Goal: Information Seeking & Learning: Understand process/instructions

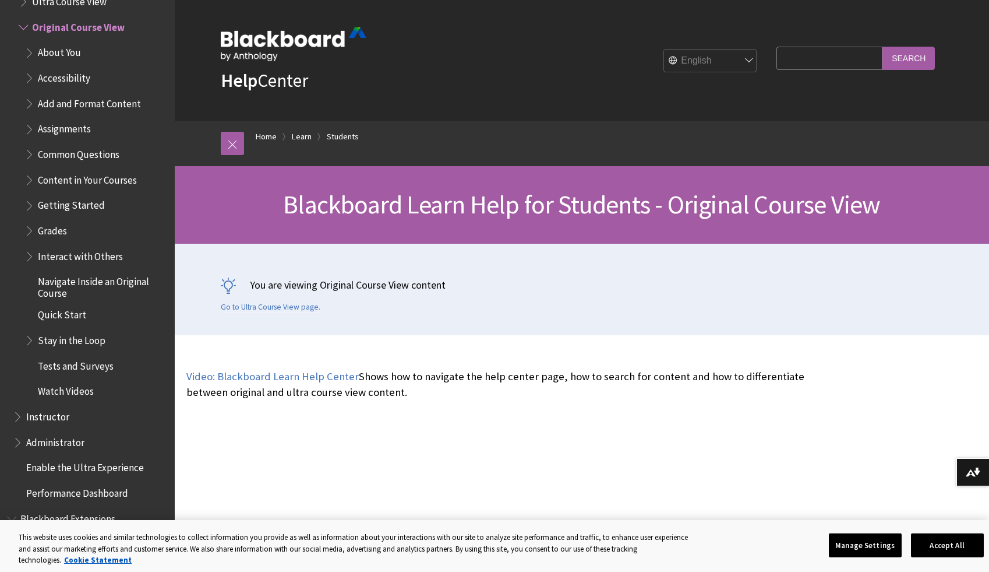
click at [800, 45] on fieldset "Search Query Search" at bounding box center [856, 60] width 172 height 35
click at [802, 58] on input "Search Query" at bounding box center [830, 58] width 106 height 23
type input "how do i delete my dicussion board post"
click at [883, 47] on input "Search" at bounding box center [909, 58] width 52 height 23
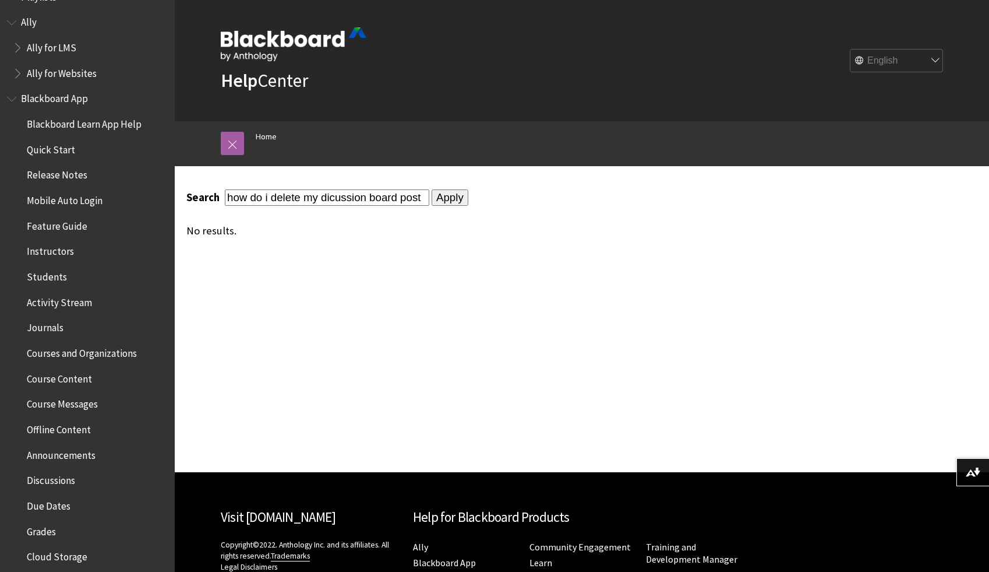
scroll to position [31, 0]
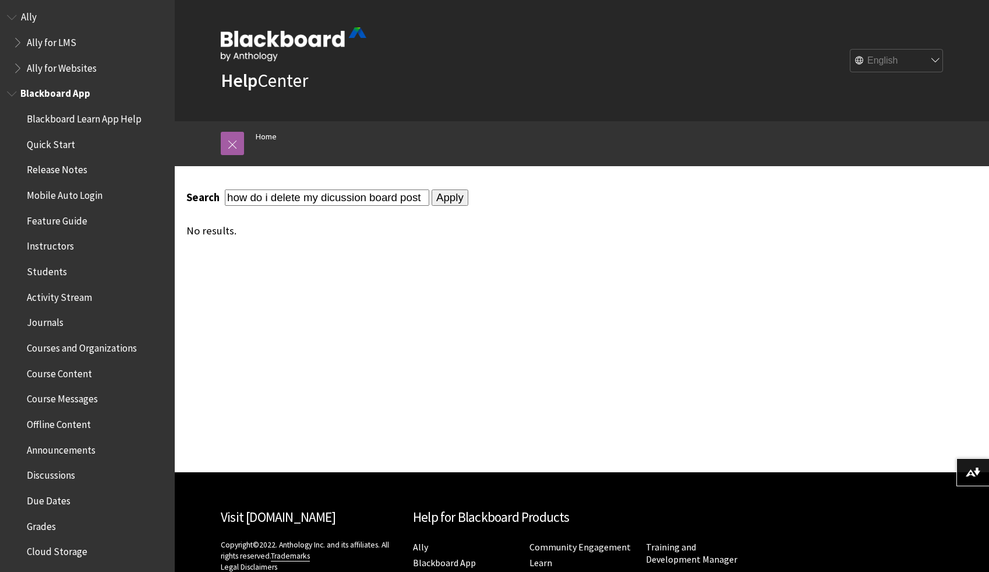
click at [62, 474] on span "Discussions" at bounding box center [50, 473] width 48 height 16
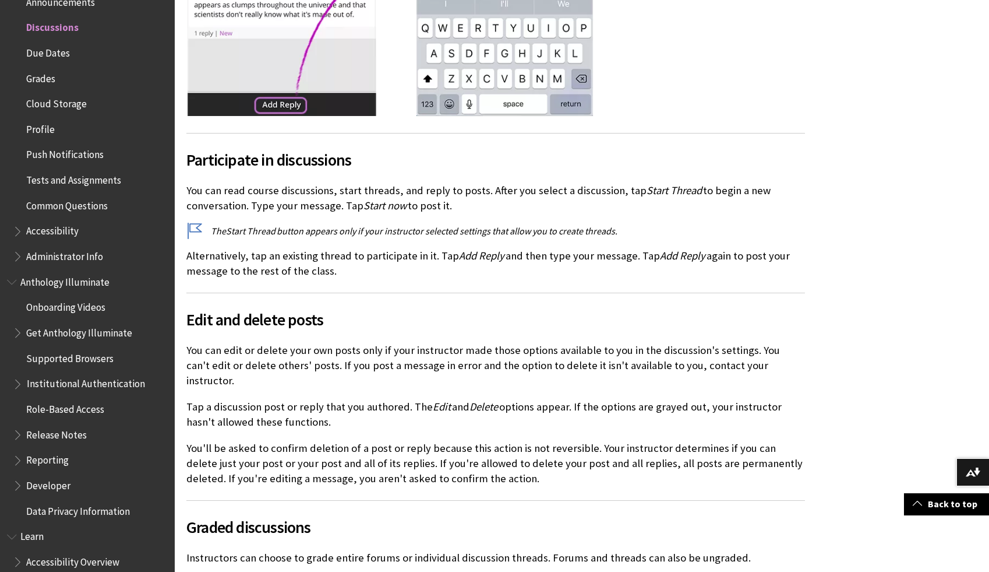
scroll to position [507, 0]
